Goal: Information Seeking & Learning: Learn about a topic

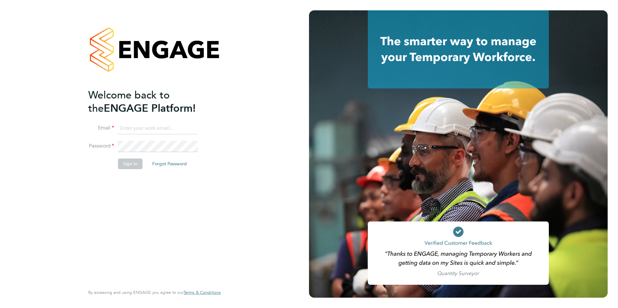
type input "will@knightwood.com"
click at [132, 167] on button "Sign In" at bounding box center [130, 164] width 25 height 10
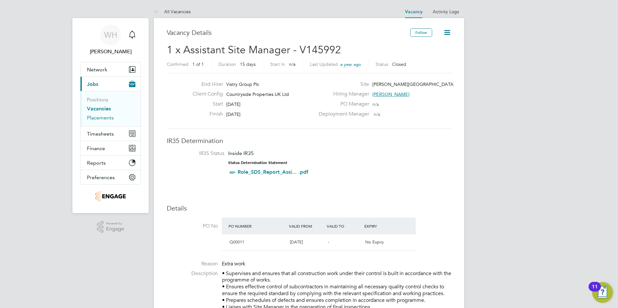
click at [100, 119] on link "Placements" at bounding box center [100, 118] width 27 height 6
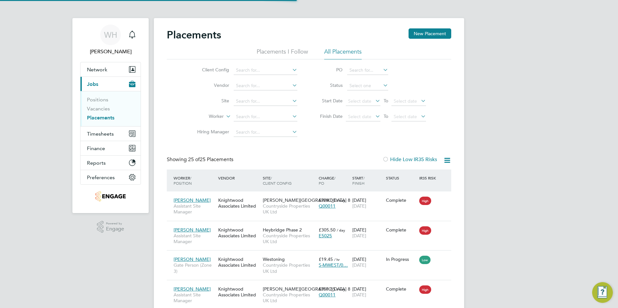
scroll to position [24, 56]
click at [96, 111] on link "Vacancies" at bounding box center [98, 109] width 23 height 6
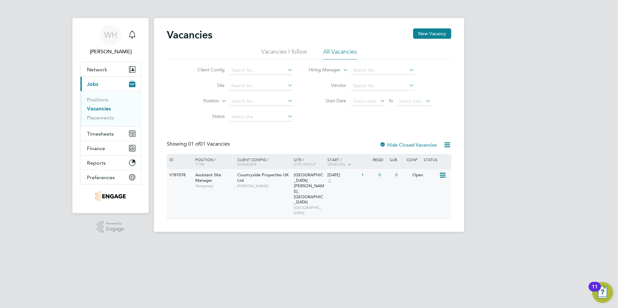
click at [247, 177] on span "Countryside Properties UK Ltd" at bounding box center [262, 177] width 51 height 11
click at [100, 119] on link "Placements" at bounding box center [100, 118] width 27 height 6
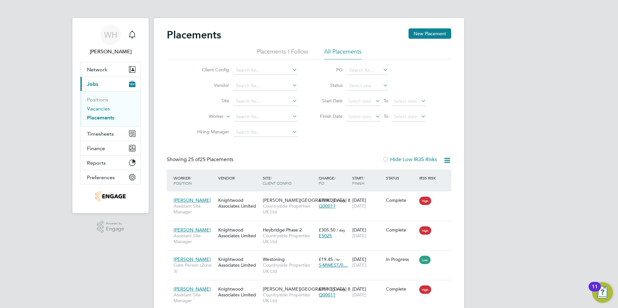
click at [103, 109] on link "Vacancies" at bounding box center [98, 109] width 23 height 6
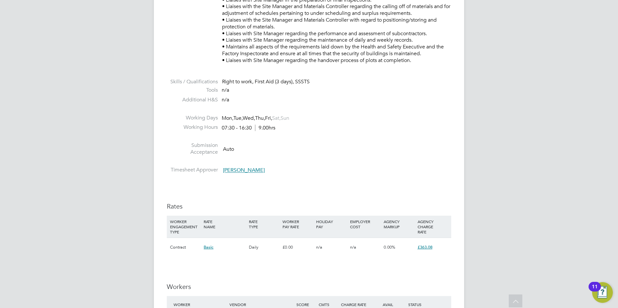
scroll to position [355, 0]
